Goal: Information Seeking & Learning: Learn about a topic

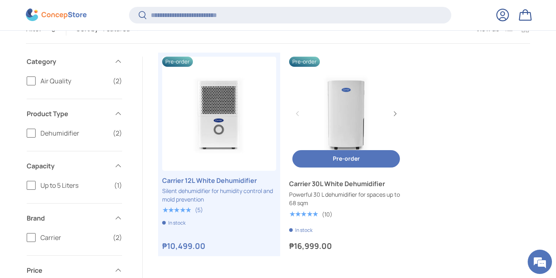
scroll to position [258, 0]
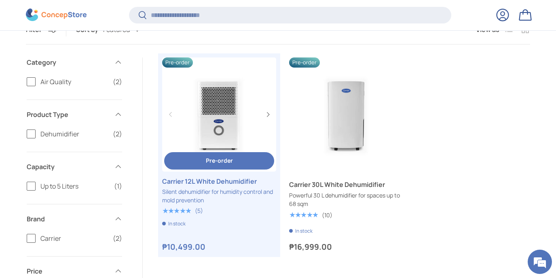
click at [253, 87] on link "Carrier 12L White Dehumidifier" at bounding box center [219, 114] width 114 height 114
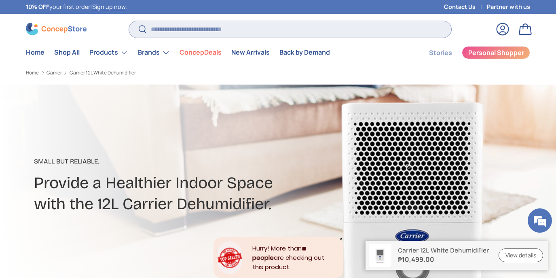
click at [268, 28] on input "Search" at bounding box center [290, 29] width 322 height 17
click at [244, 30] on input "Search" at bounding box center [290, 29] width 322 height 17
click at [42, 52] on link "Home" at bounding box center [35, 52] width 19 height 16
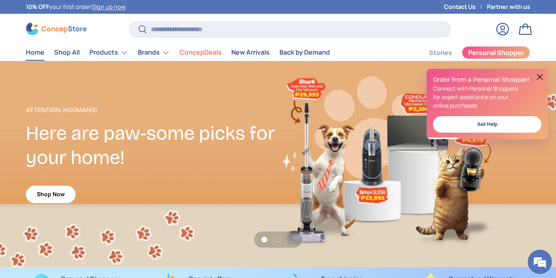
click at [464, 6] on link "Contact Us" at bounding box center [465, 6] width 43 height 9
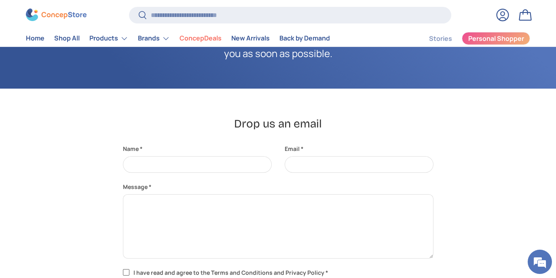
scroll to position [95, 0]
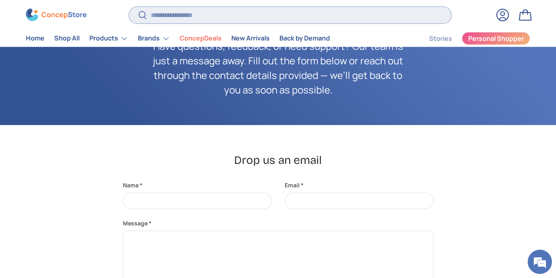
click at [183, 8] on input "Search" at bounding box center [290, 15] width 322 height 17
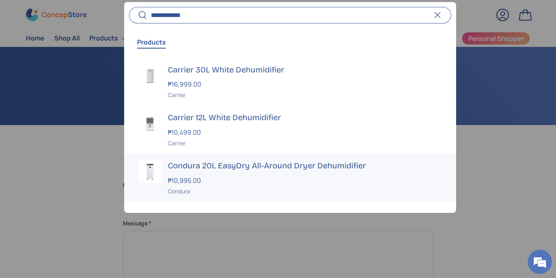
type input "**********"
click at [129, 6] on button "Search" at bounding box center [138, 15] width 18 height 19
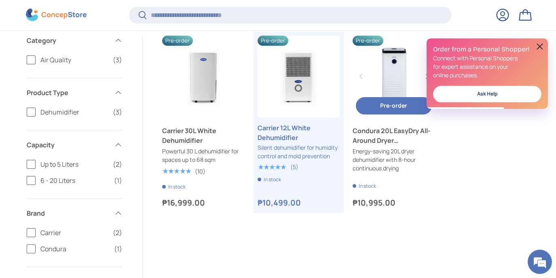
click at [372, 57] on link "Condura 20L EasyDry All-Around Dryer Dehumidifier" at bounding box center [393, 77] width 82 height 82
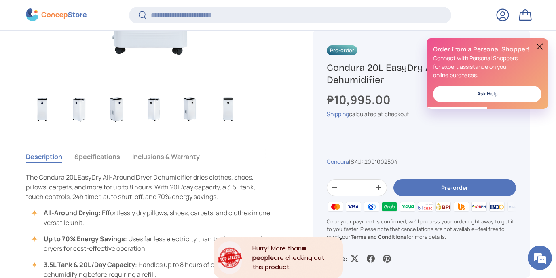
click at [540, 46] on button at bounding box center [540, 47] width 10 height 10
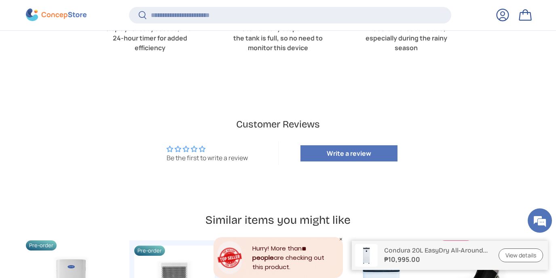
scroll to position [2040, 0]
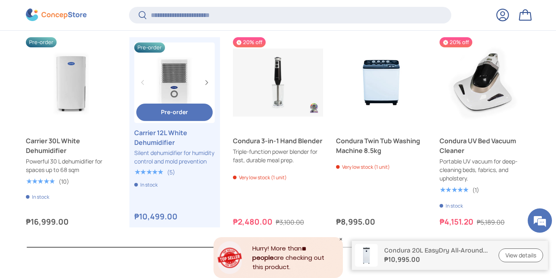
click at [198, 49] on link "Carrier 12L White Dehumidifier" at bounding box center [174, 82] width 80 height 80
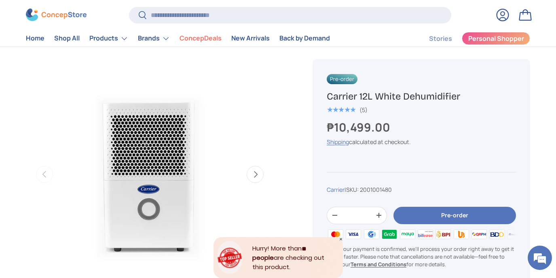
scroll to position [188, 0]
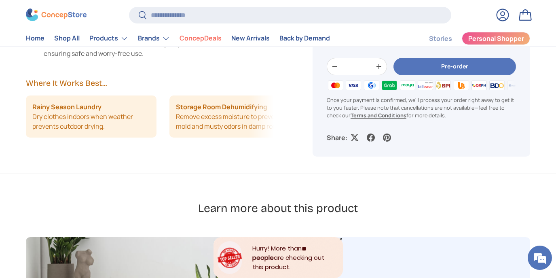
scroll to position [494, 0]
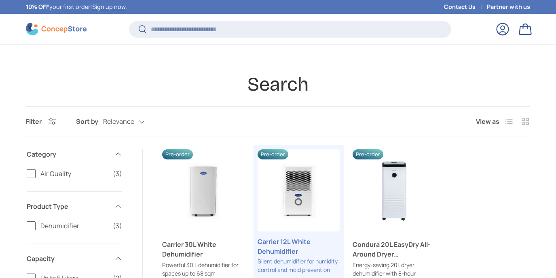
scroll to position [114, 0]
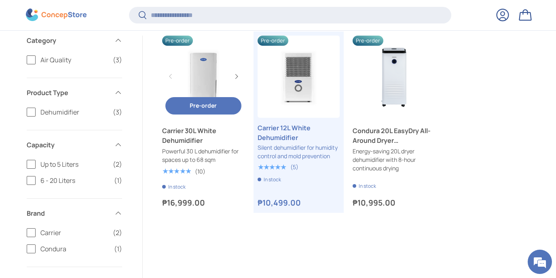
click at [196, 60] on link "Carrier 30L White Dehumidifier" at bounding box center [203, 77] width 82 height 82
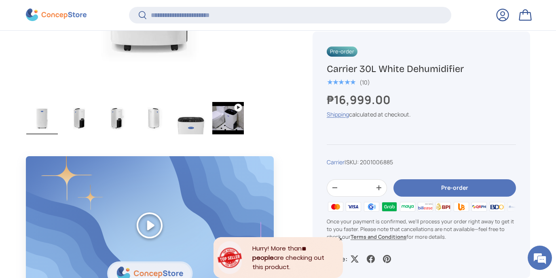
scroll to position [457, 0]
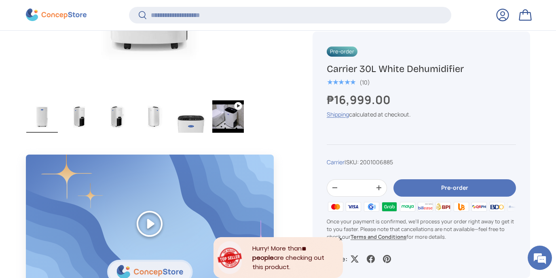
click at [82, 124] on img "Gallery Viewer" at bounding box center [79, 116] width 32 height 32
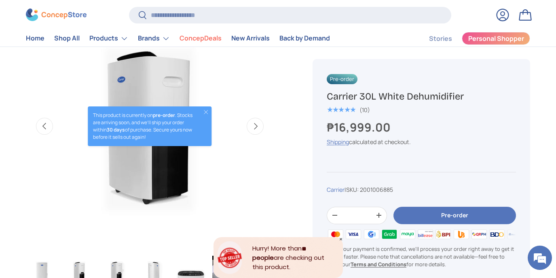
scroll to position [302, 0]
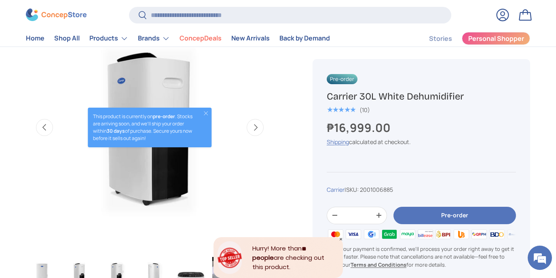
click at [258, 130] on button "Next" at bounding box center [255, 127] width 17 height 17
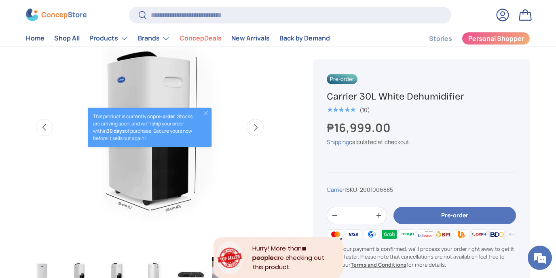
scroll to position [0, 0]
click at [258, 130] on button "Next" at bounding box center [255, 127] width 17 height 17
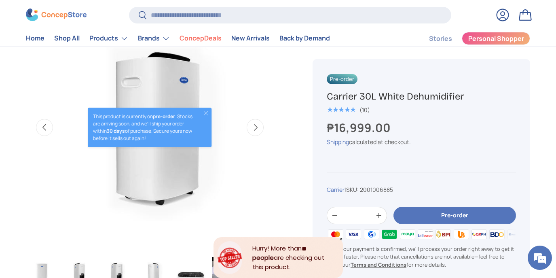
scroll to position [0, 755]
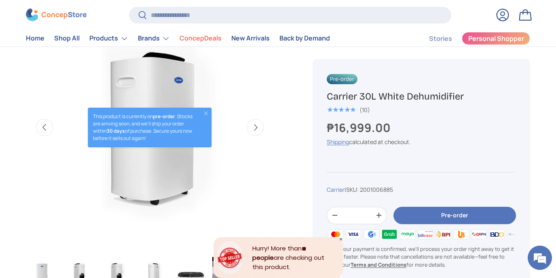
click at [258, 130] on button "Next" at bounding box center [255, 127] width 17 height 17
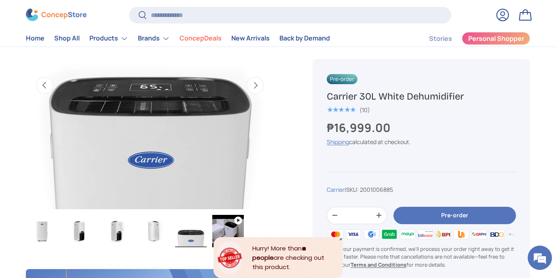
scroll to position [323, 0]
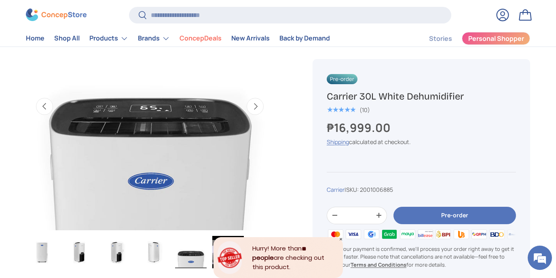
click at [256, 104] on button "Next" at bounding box center [255, 106] width 17 height 17
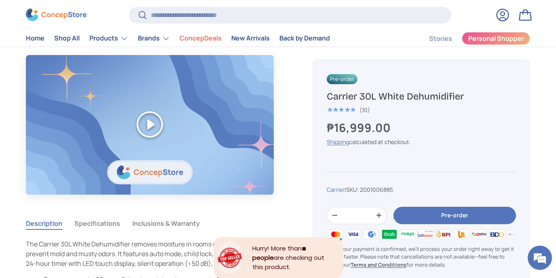
scroll to position [557, 0]
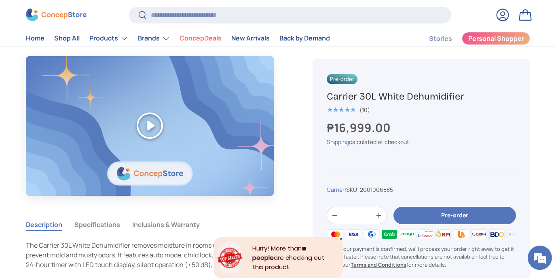
click at [108, 223] on button "Specifications" at bounding box center [97, 224] width 46 height 19
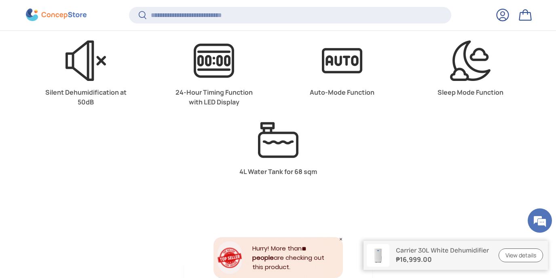
scroll to position [2186, 0]
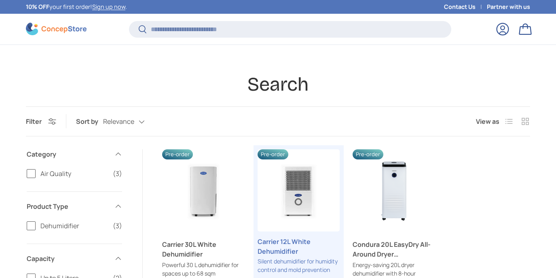
scroll to position [114, 0]
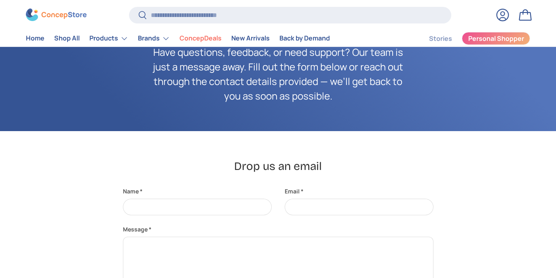
scroll to position [89, 0]
